Goal: Transaction & Acquisition: Purchase product/service

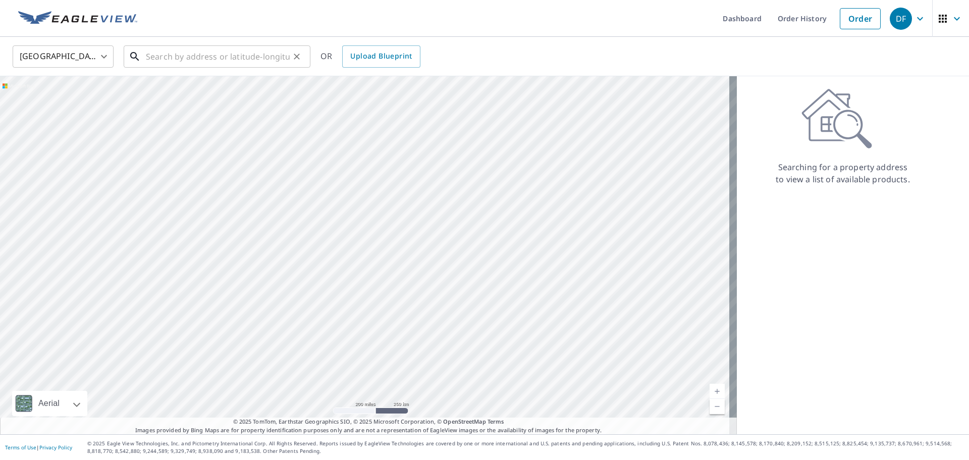
click at [209, 58] on input "text" at bounding box center [218, 56] width 144 height 28
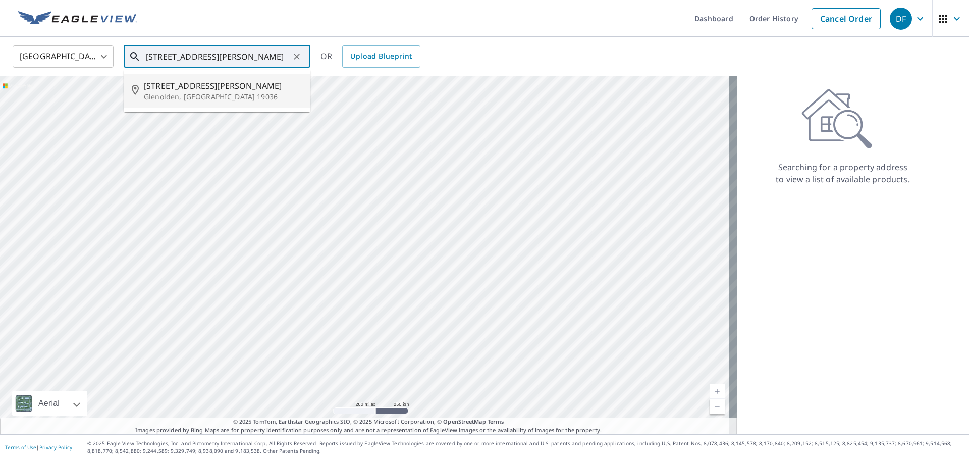
click at [222, 89] on span "[STREET_ADDRESS][PERSON_NAME]" at bounding box center [223, 86] width 159 height 12
type input "[STREET_ADDRESS][PERSON_NAME]"
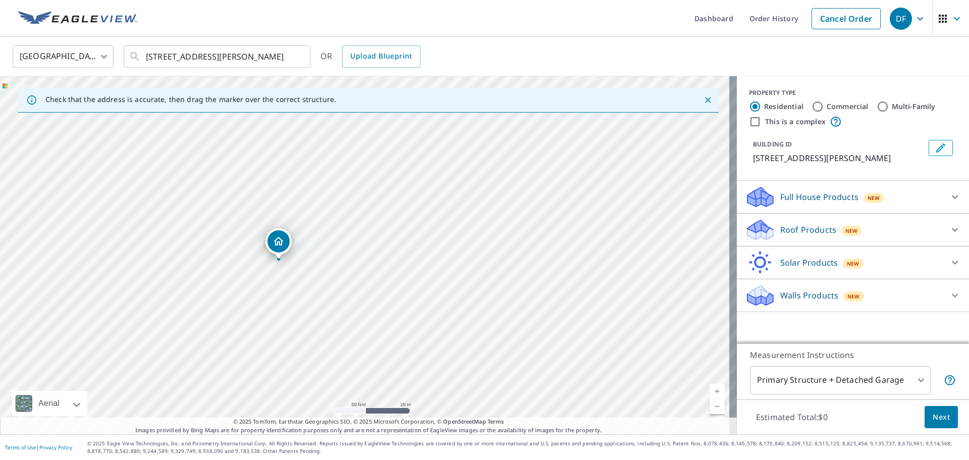
click at [788, 230] on p "Roof Products" at bounding box center [809, 230] width 56 height 12
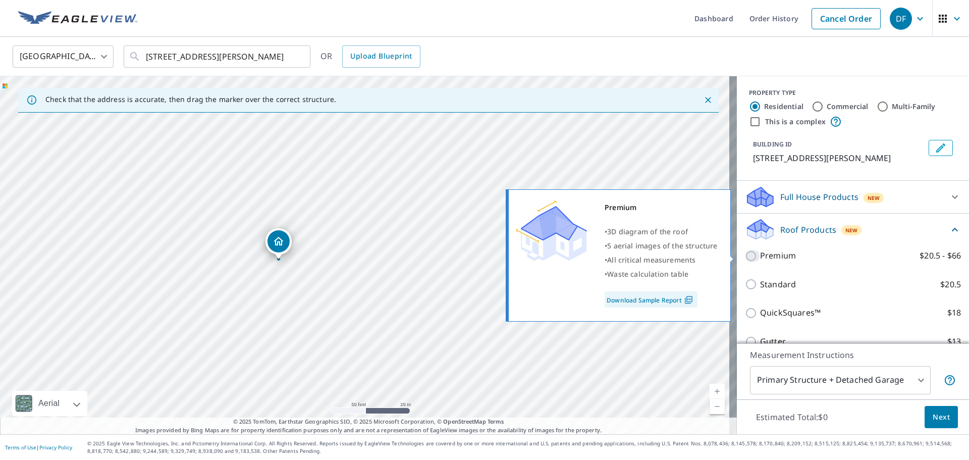
click at [745, 257] on input "Premium $20.5 - $66" at bounding box center [752, 256] width 15 height 12
checkbox input "true"
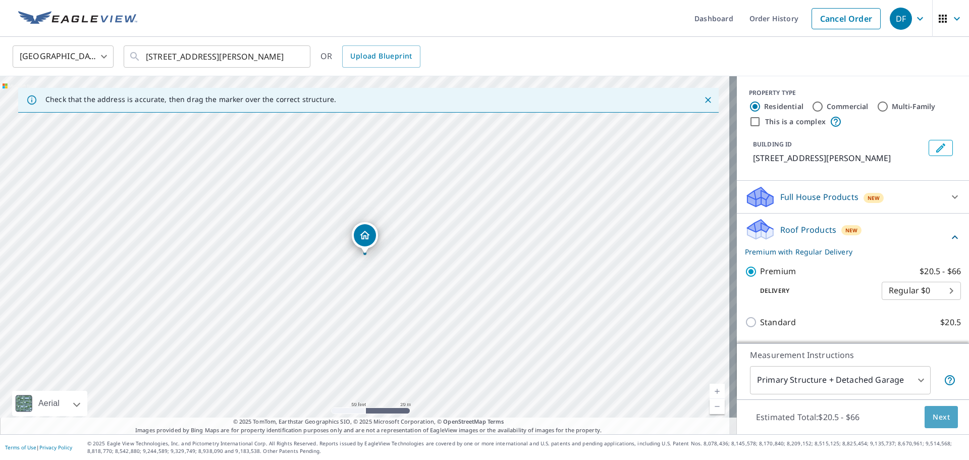
click at [925, 418] on button "Next" at bounding box center [941, 417] width 33 height 23
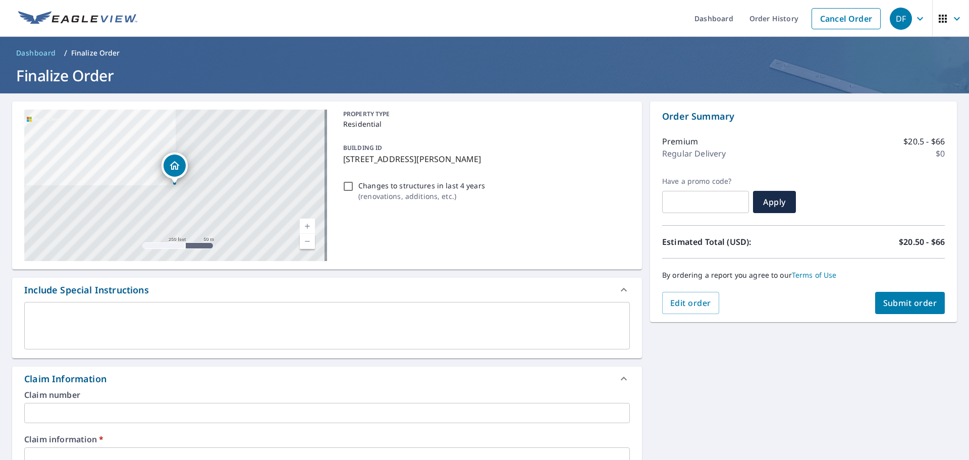
scroll to position [50, 0]
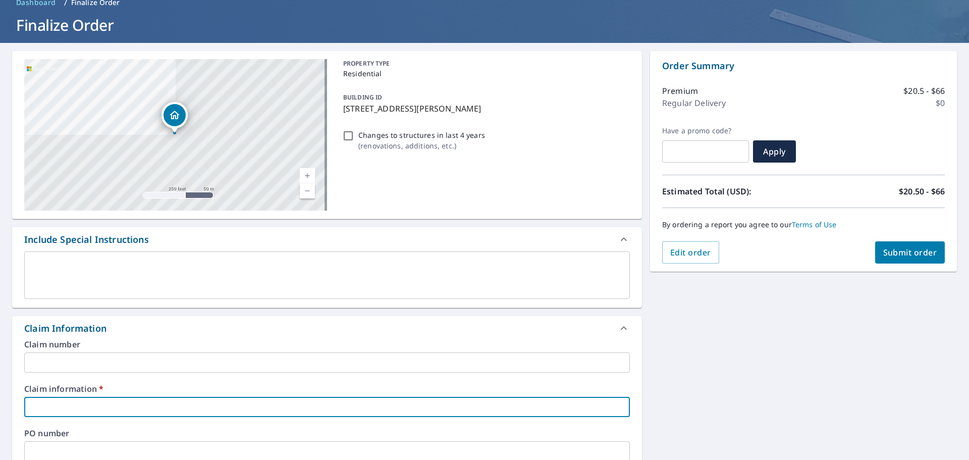
click at [101, 410] on input "text" at bounding box center [327, 407] width 606 height 20
type input "p"
checkbox input "true"
type input "pi"
checkbox input "true"
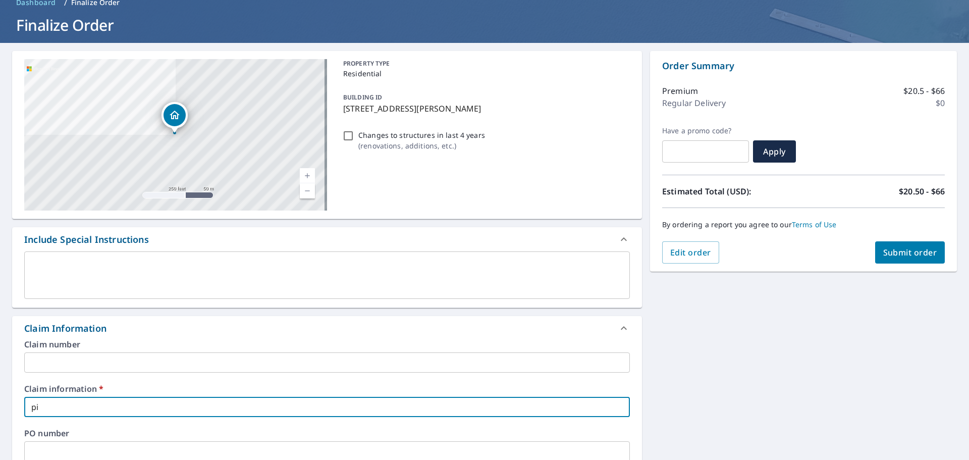
type input "pic"
checkbox input "true"
type input "pick"
checkbox input "true"
type input "pickh"
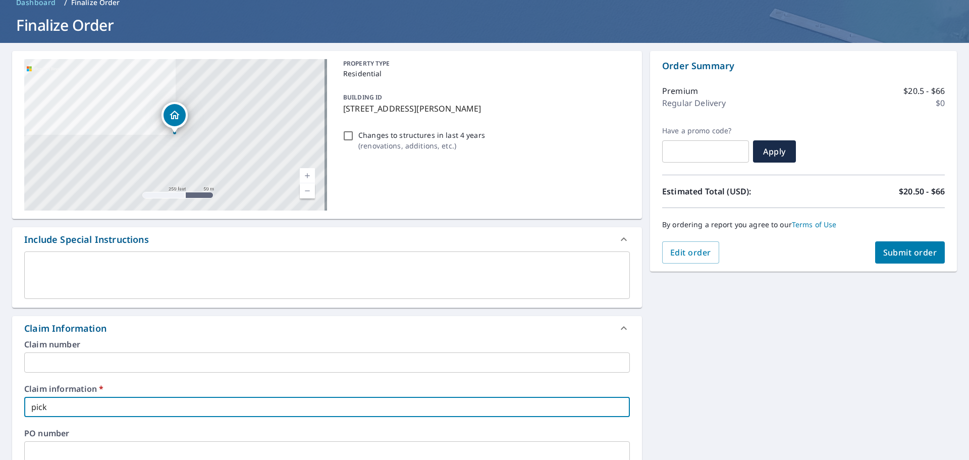
checkbox input "true"
type input "pickha"
checkbox input "true"
type input "pickhav"
checkbox input "true"
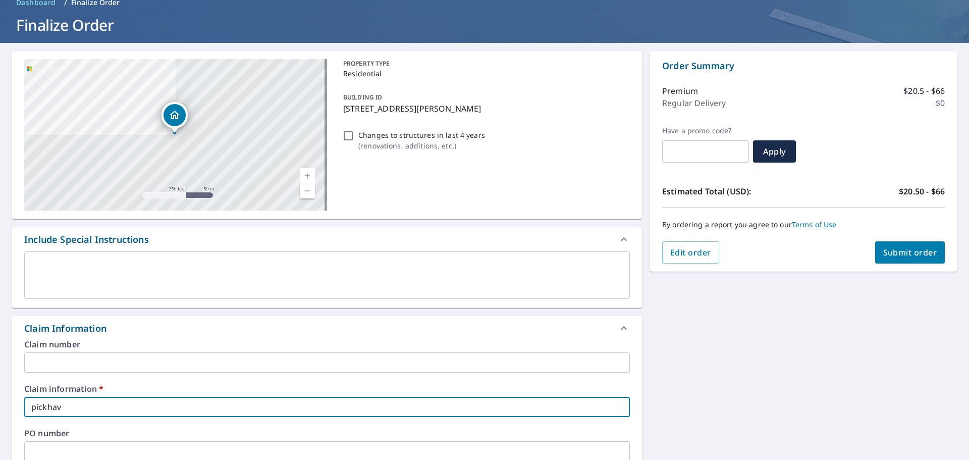
type input "pickhave"
checkbox input "true"
type input "pickhaver"
checkbox input "true"
type input "pickhaver"
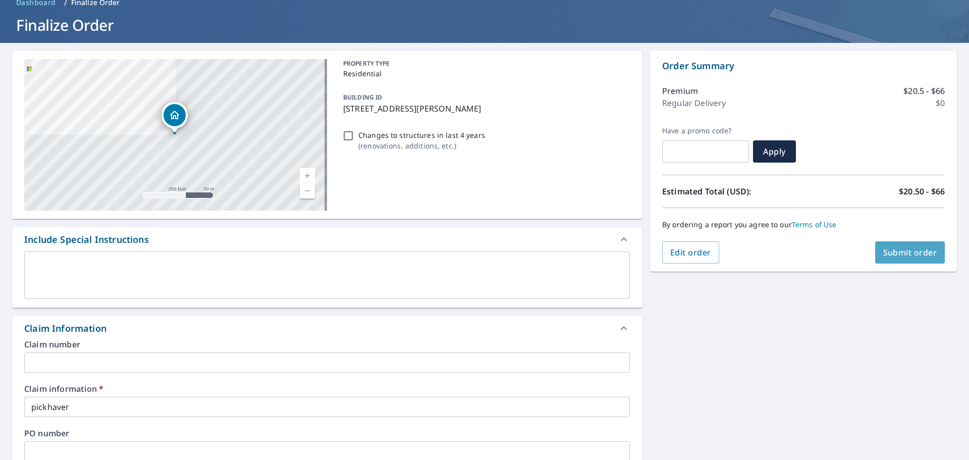
click at [909, 252] on span "Submit order" at bounding box center [911, 252] width 54 height 11
checkbox input "true"
